Goal: Download file/media

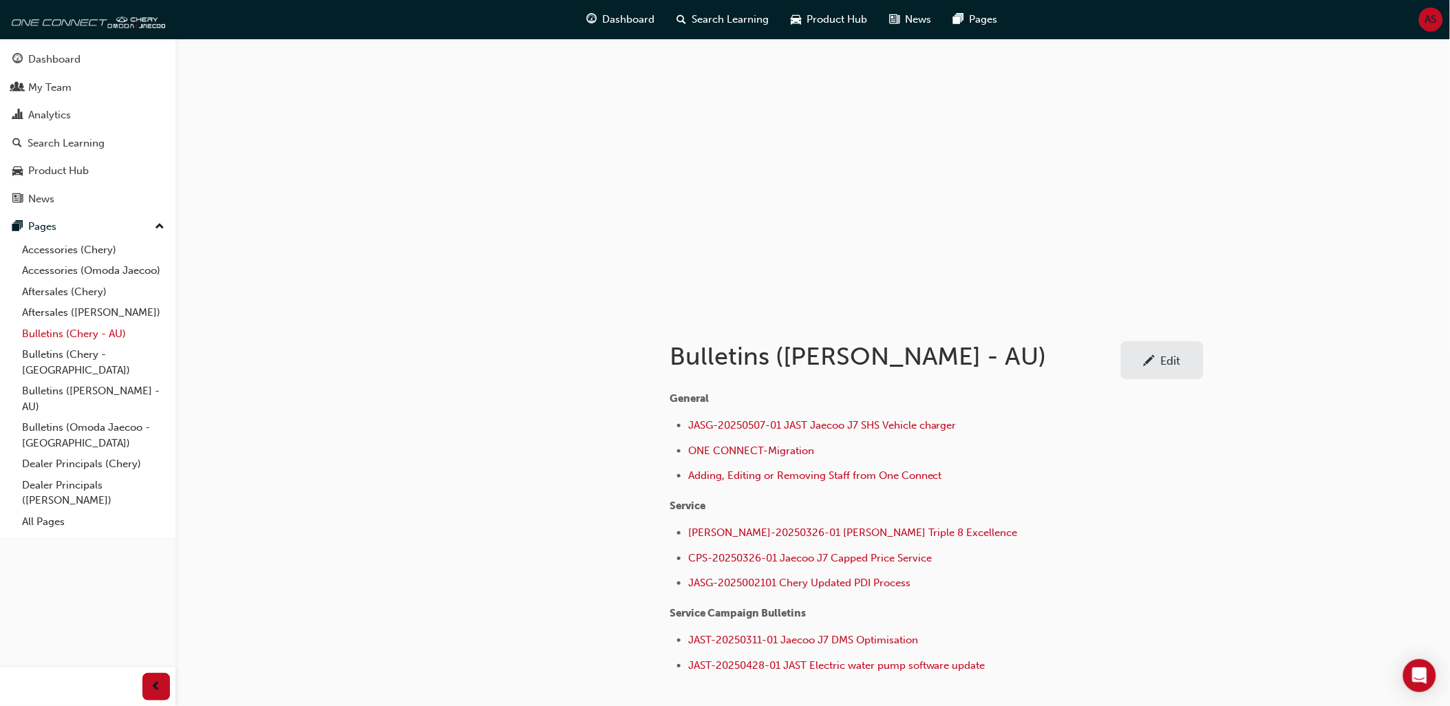
click at [102, 337] on link "Bulletins (Chery - AU)" at bounding box center [94, 334] width 154 height 21
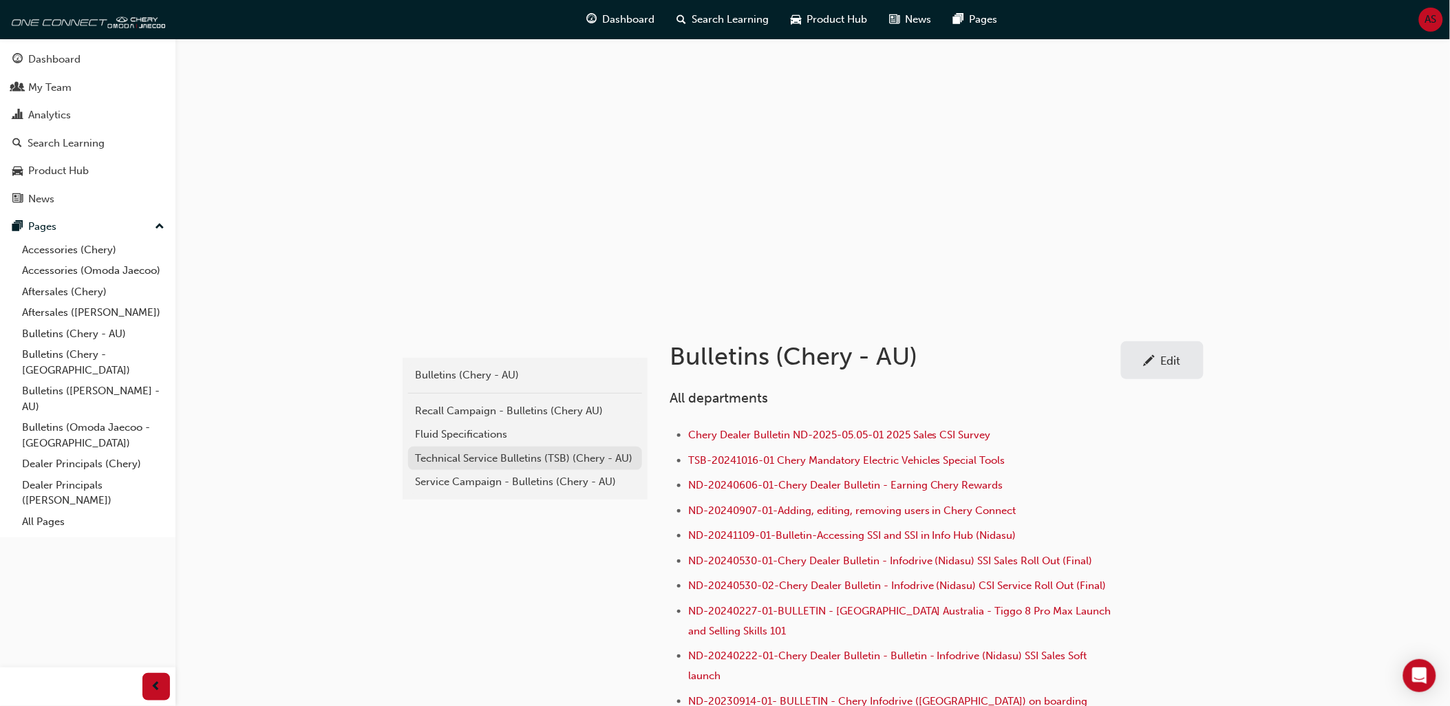
click at [504, 462] on div "Technical Service Bulletins (TSB) (Chery - AU)" at bounding box center [525, 459] width 220 height 16
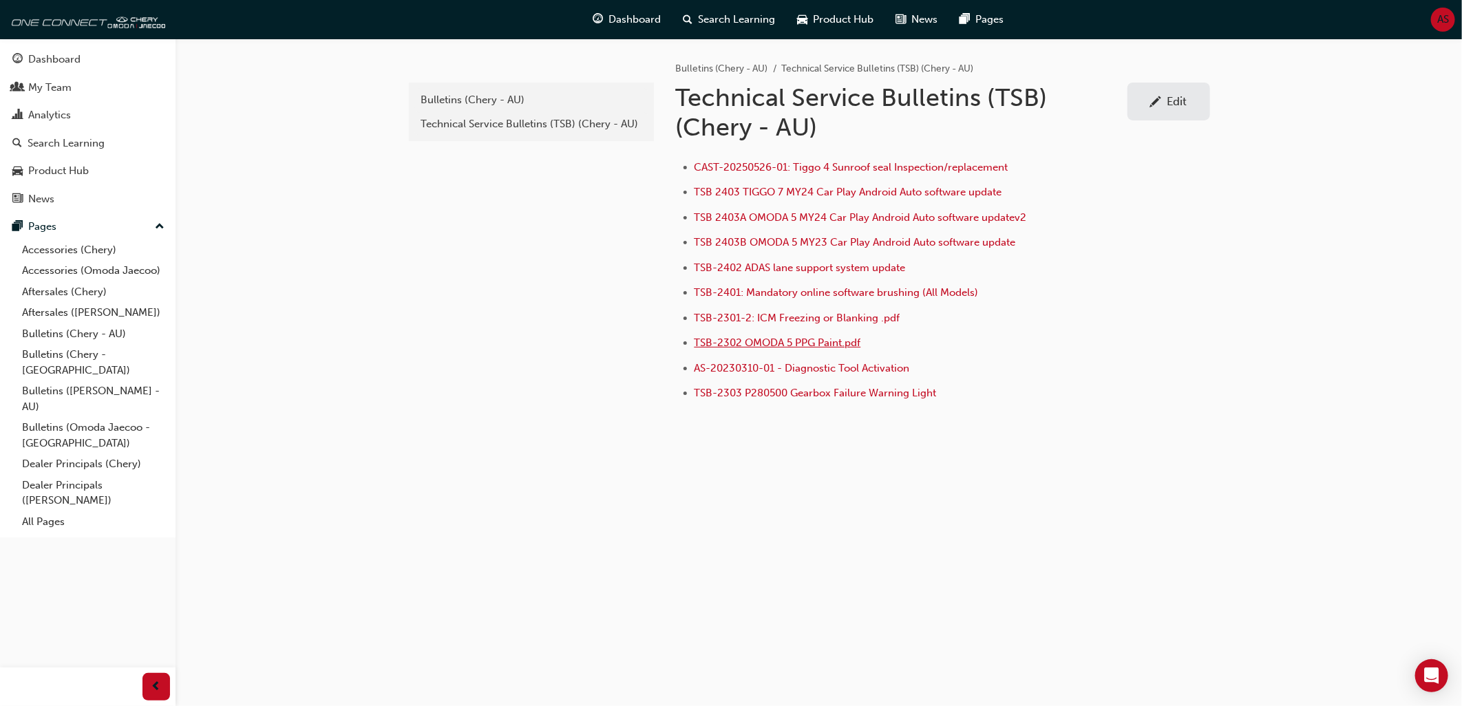
click at [810, 344] on span "TSB-2302 OMODA 5 PPG Paint.pdf" at bounding box center [778, 343] width 167 height 12
